Goal: Task Accomplishment & Management: Manage account settings

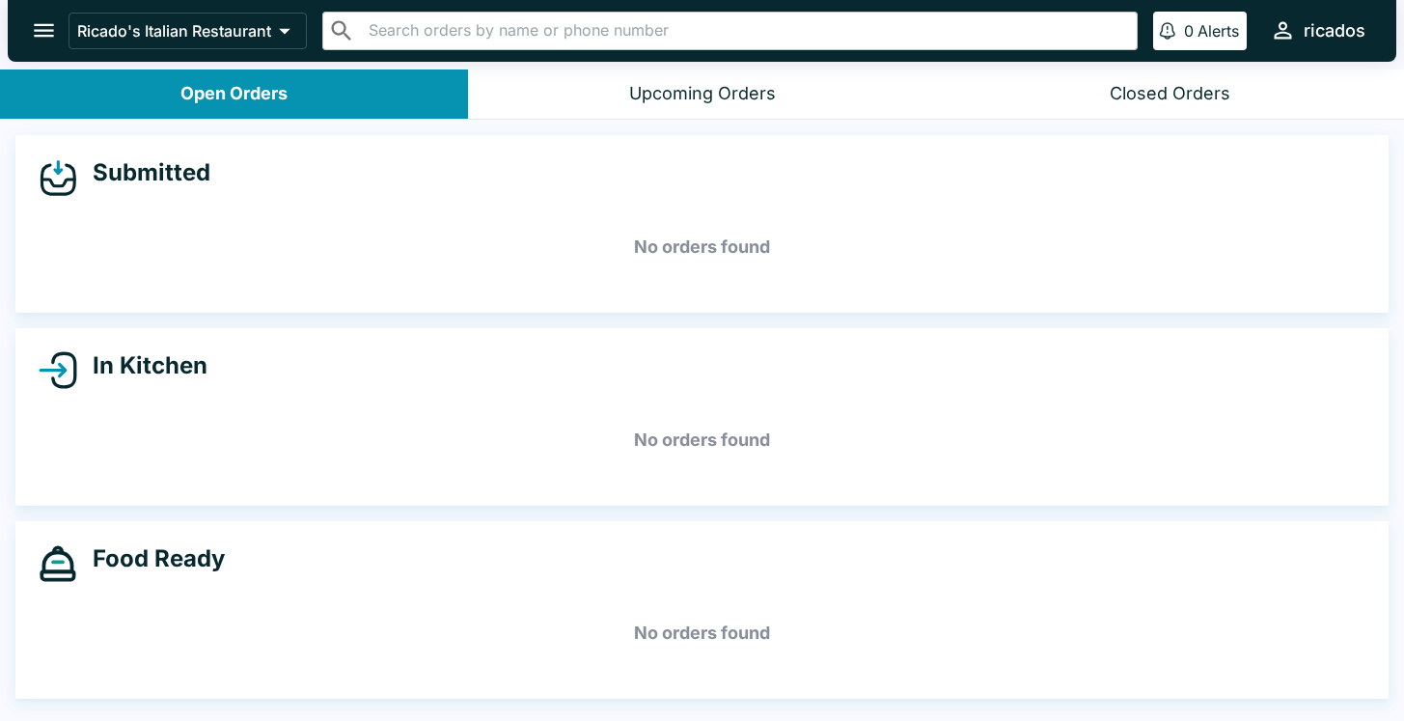
click at [47, 36] on icon "open drawer" at bounding box center [44, 31] width 20 height 14
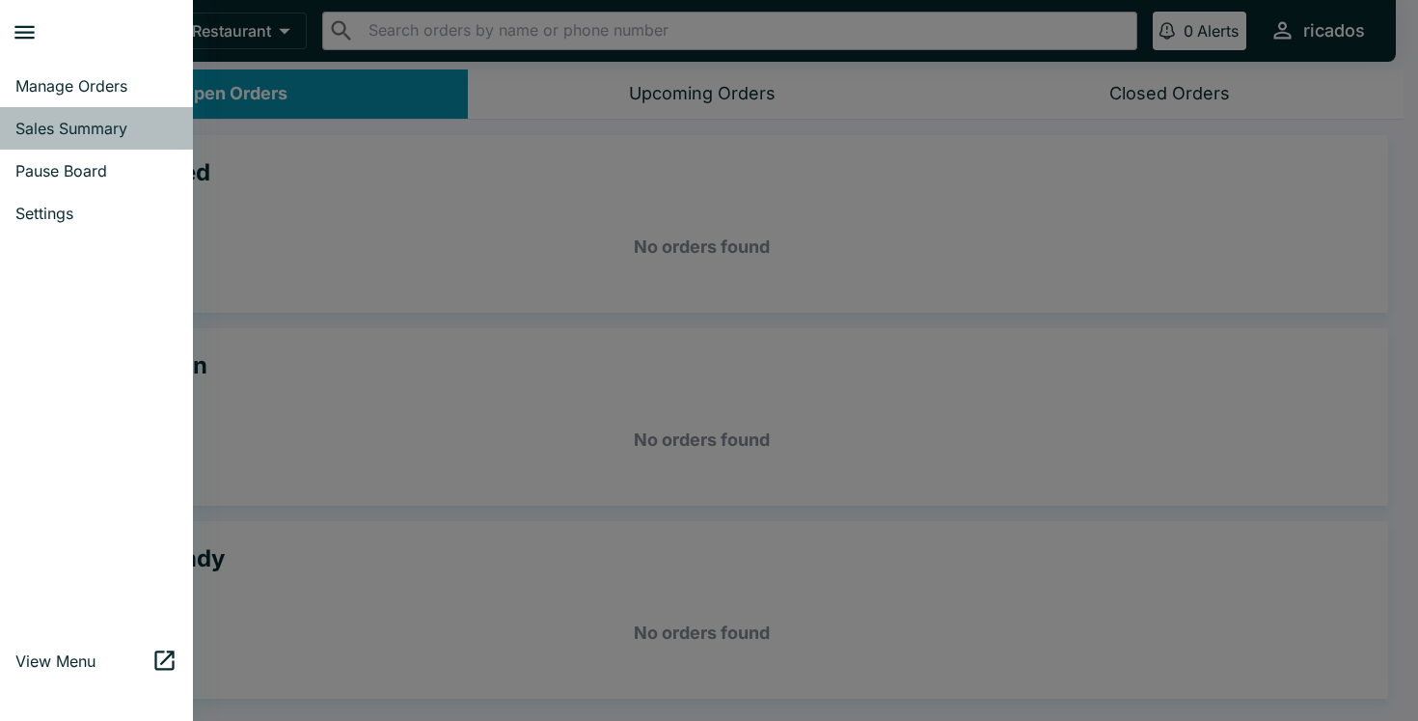
click at [50, 133] on span "Sales Summary" at bounding box center [96, 128] width 162 height 19
select select "03:00"
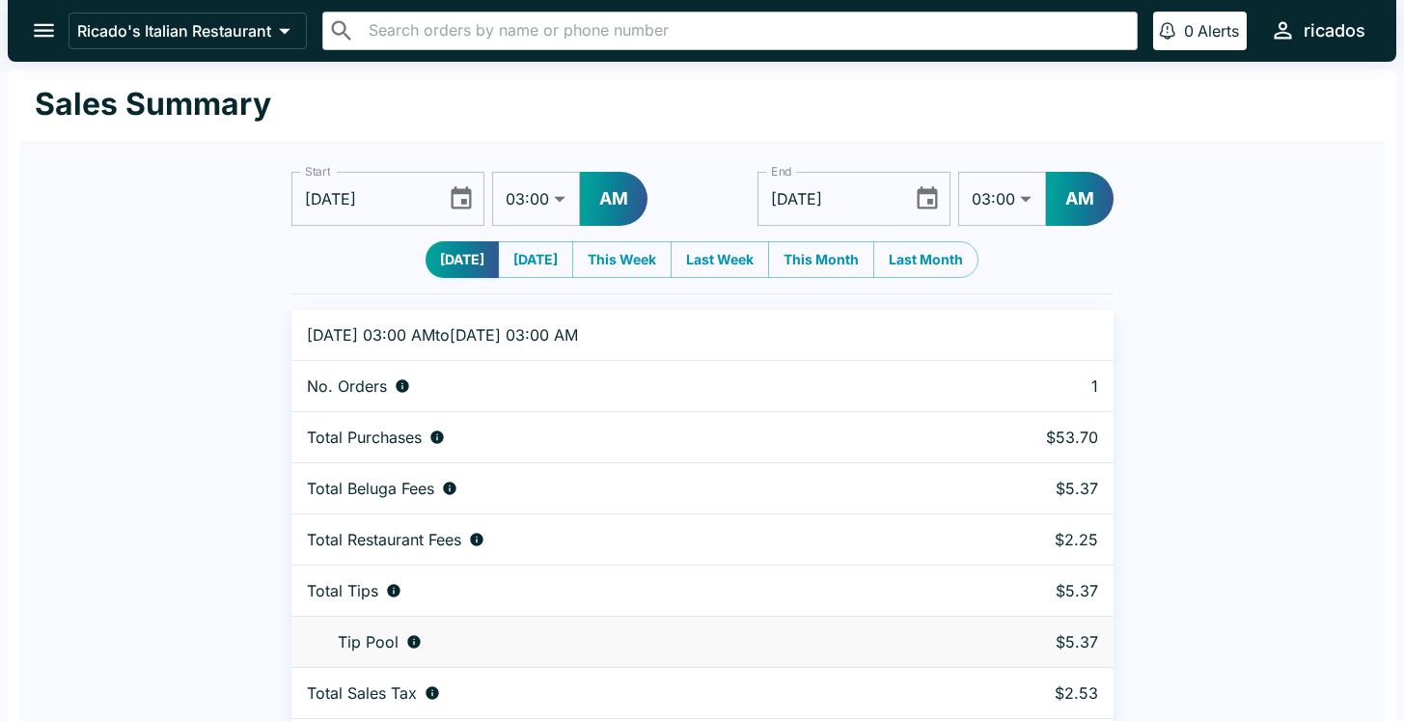
click at [459, 202] on icon "Choose date, selected date is Oct 4, 2025" at bounding box center [461, 198] width 26 height 26
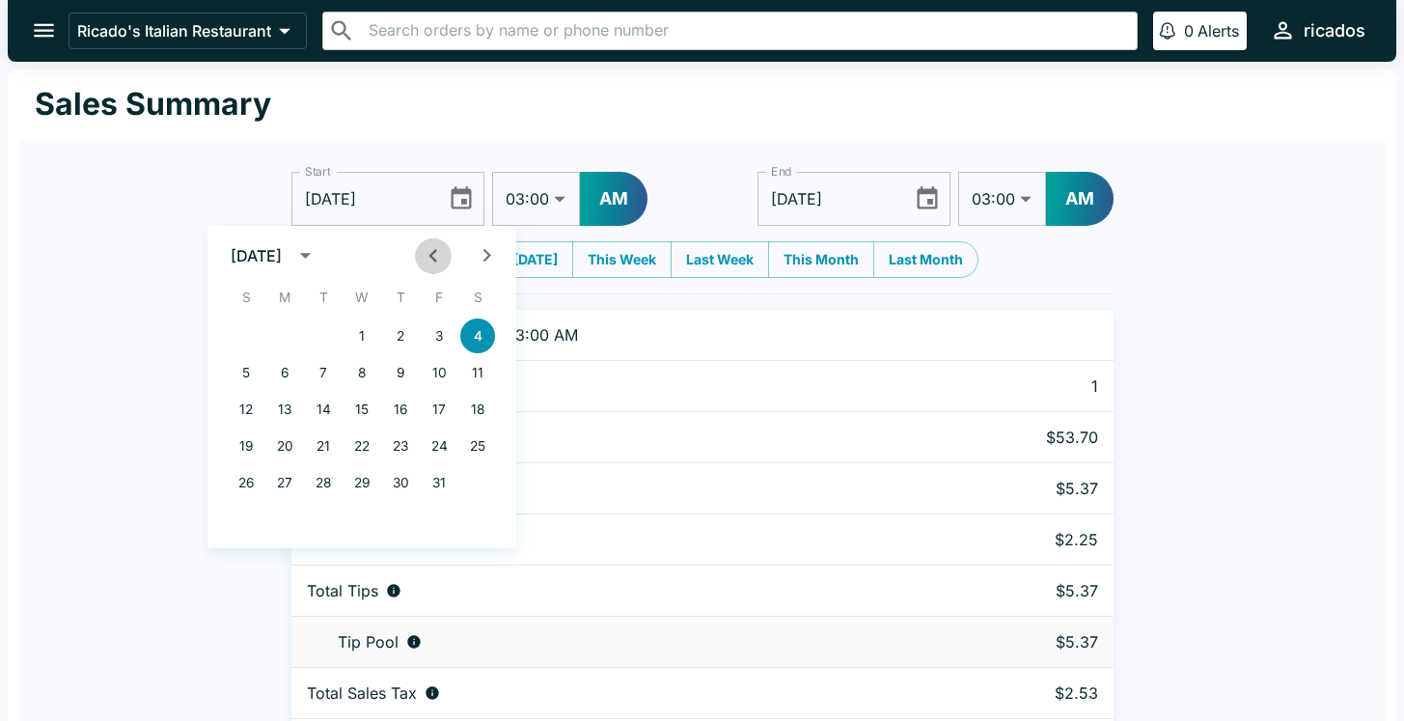
click at [431, 258] on icon "Previous month" at bounding box center [432, 256] width 8 height 14
click at [288, 341] on button "1" at bounding box center [284, 335] width 35 height 35
type input "[DATE]"
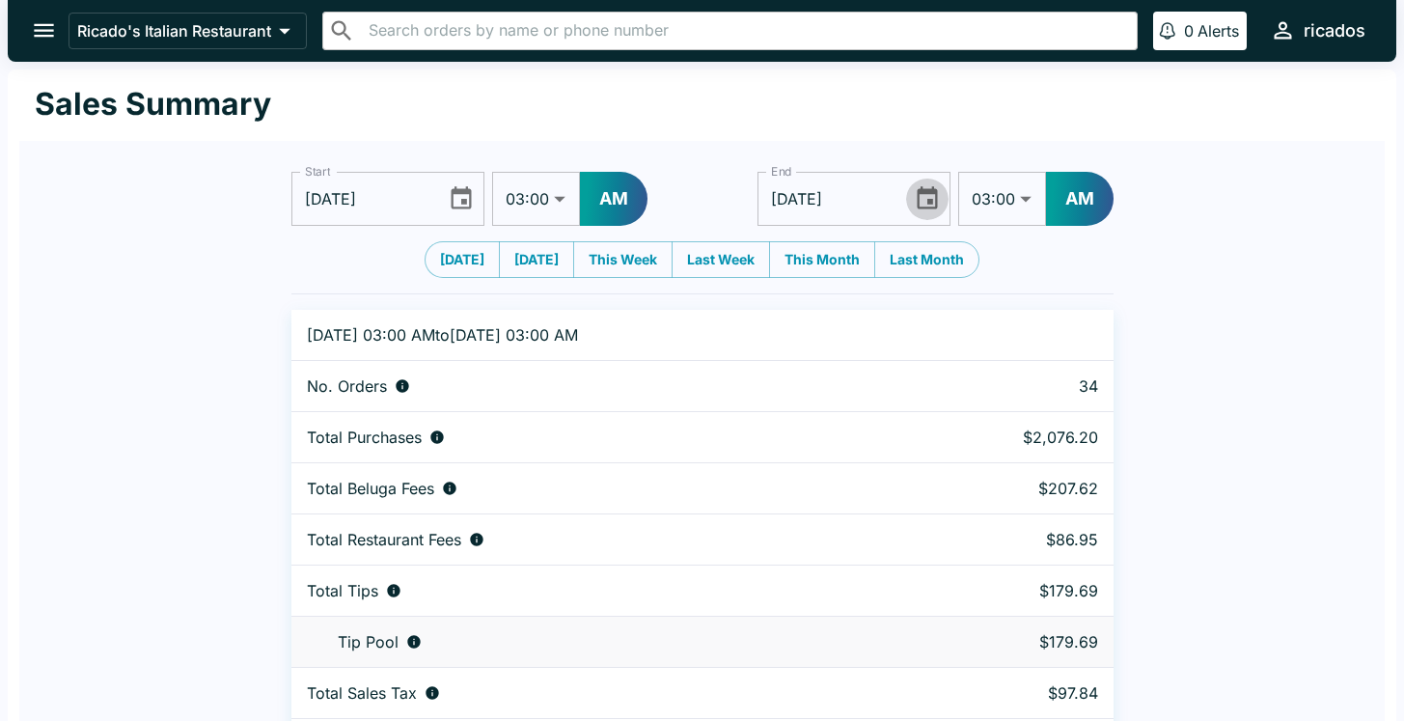
click at [928, 201] on icon "Choose date, selected date is Oct 5, 2025" at bounding box center [928, 197] width 20 height 22
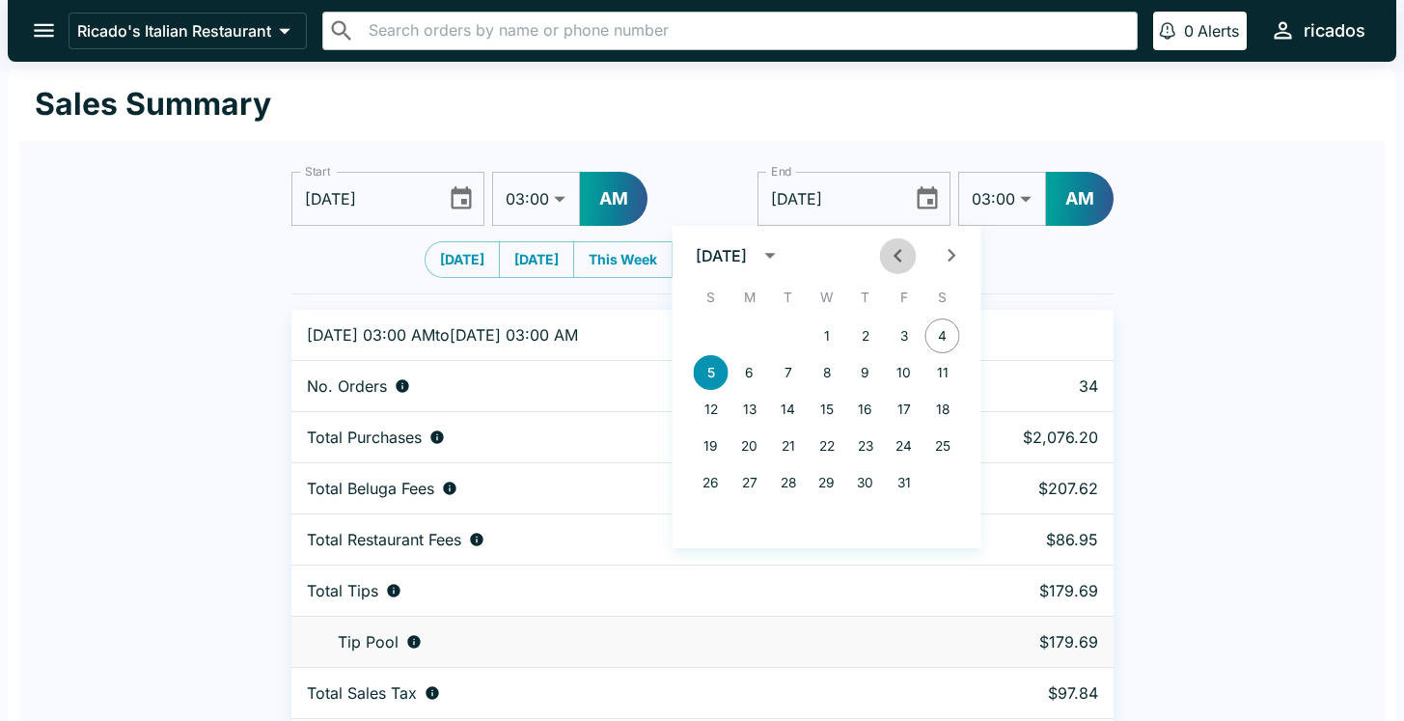
click at [895, 254] on icon "Previous month" at bounding box center [898, 256] width 8 height 14
click at [793, 483] on button "30" at bounding box center [788, 482] width 35 height 35
type input "[DATE]"
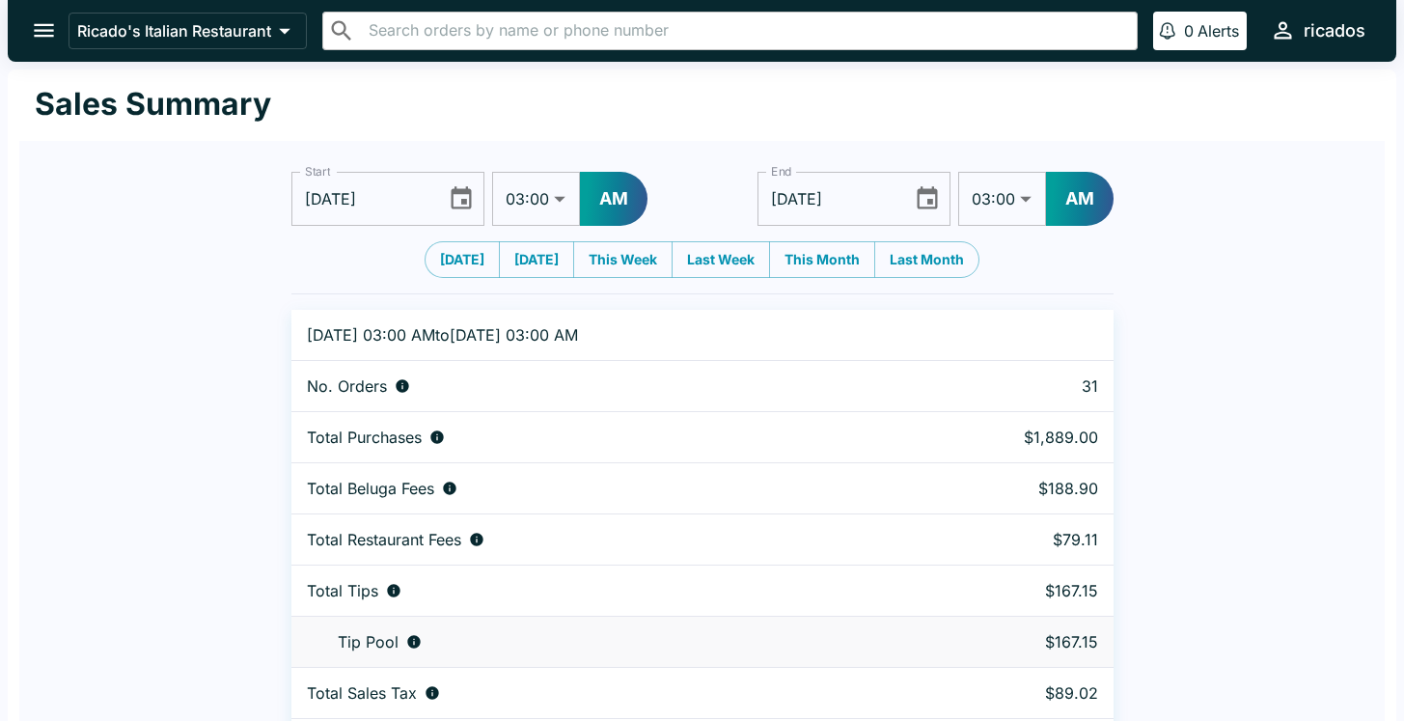
click at [1310, 34] on div "ricados" at bounding box center [1335, 30] width 62 height 23
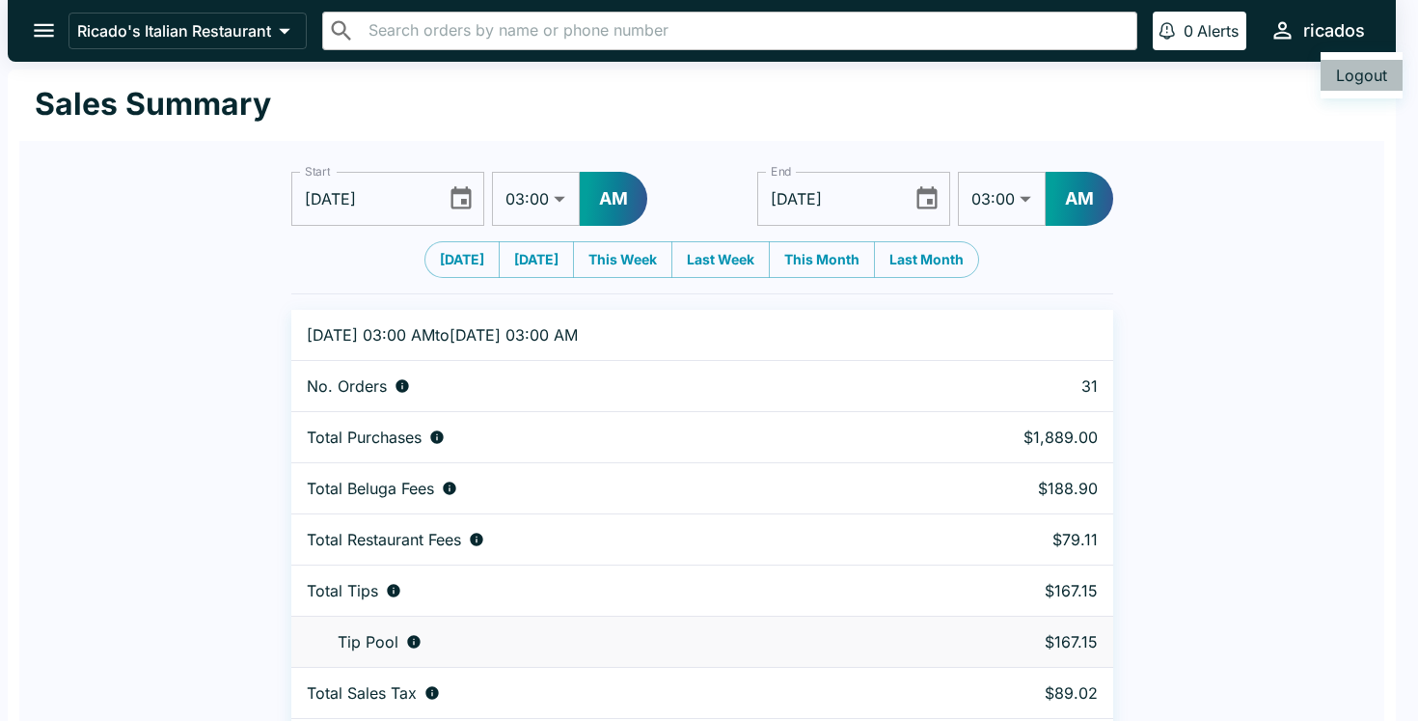
click at [1362, 79] on button "Logout" at bounding box center [1362, 75] width 82 height 31
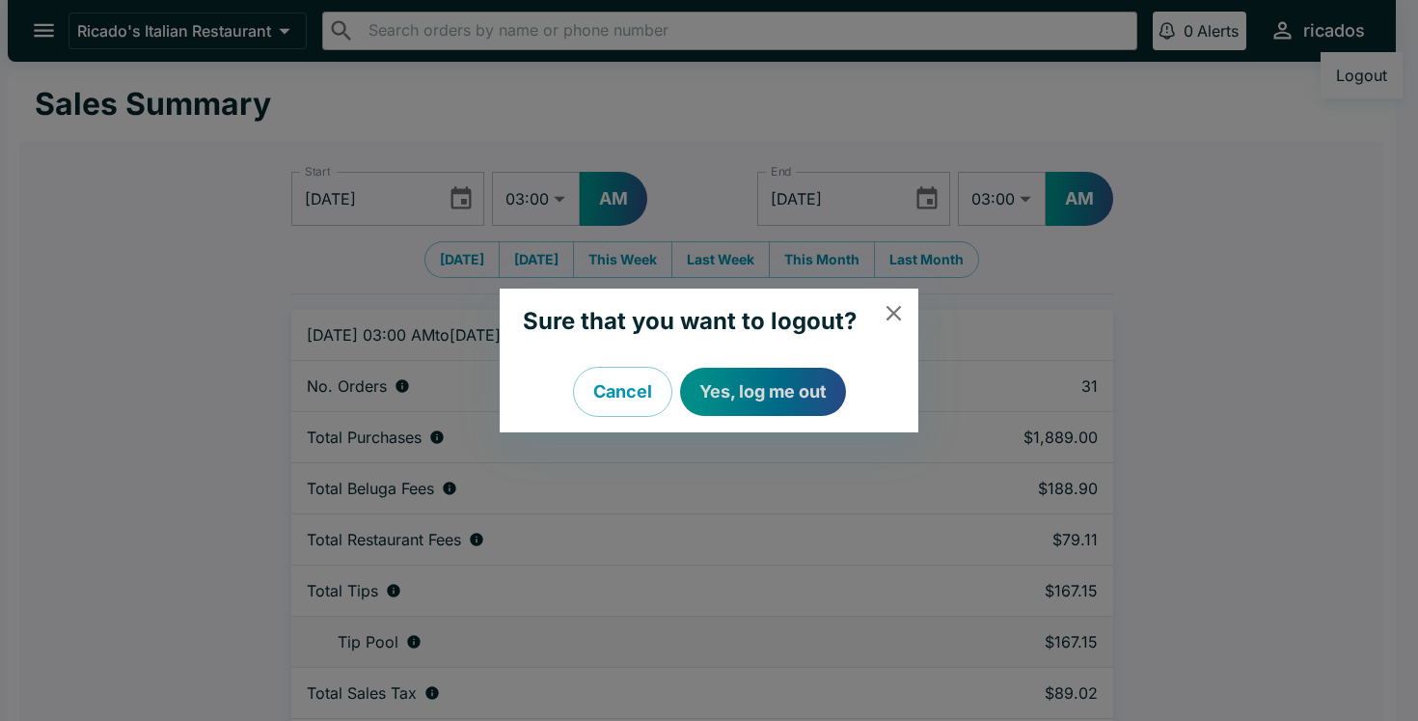
click at [784, 407] on button "Yes, log me out" at bounding box center [763, 392] width 166 height 48
